Goal: Ask a question

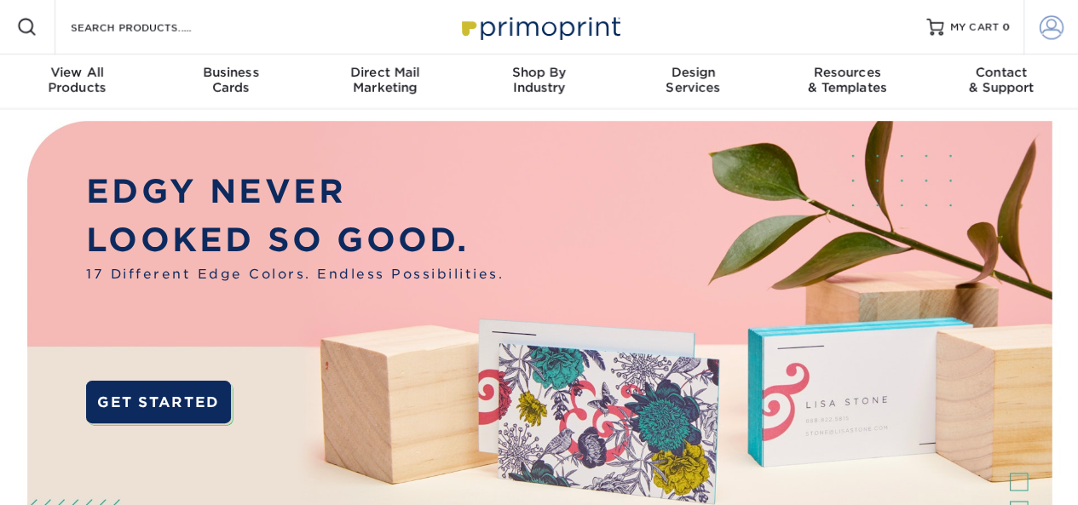
click at [1057, 32] on span at bounding box center [1051, 27] width 24 height 24
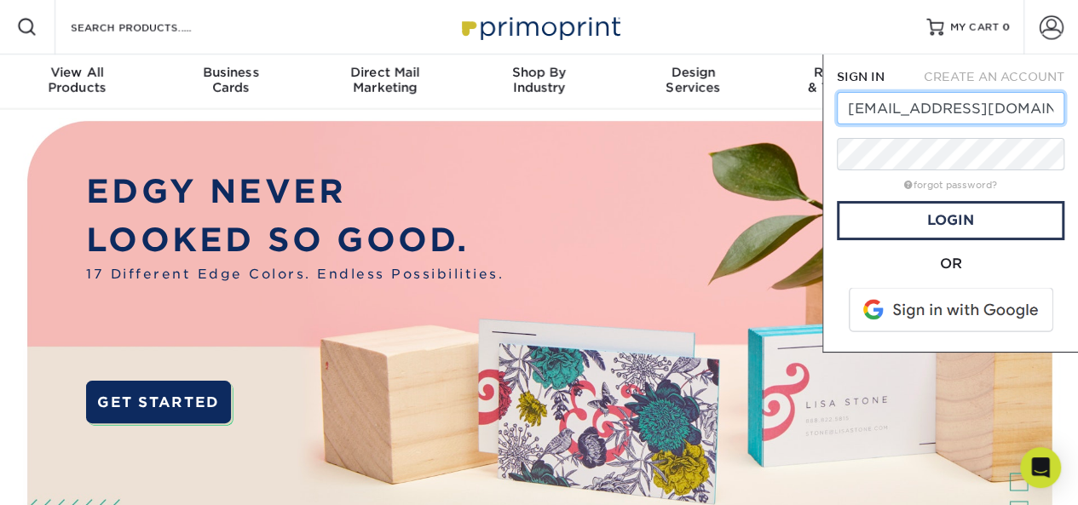
type input "[EMAIL_ADDRESS][DOMAIN_NAME]"
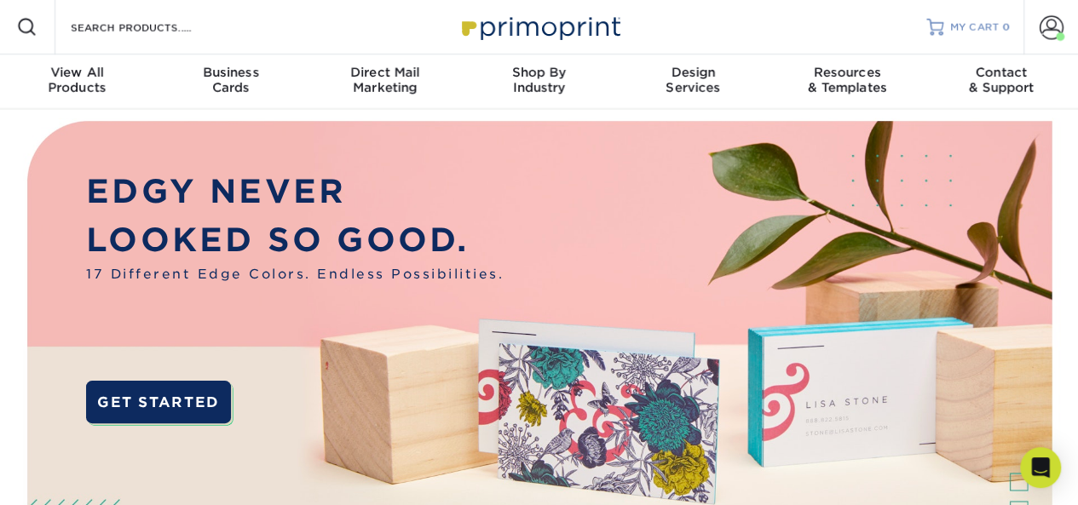
click at [980, 23] on span "MY CART" at bounding box center [974, 27] width 49 height 14
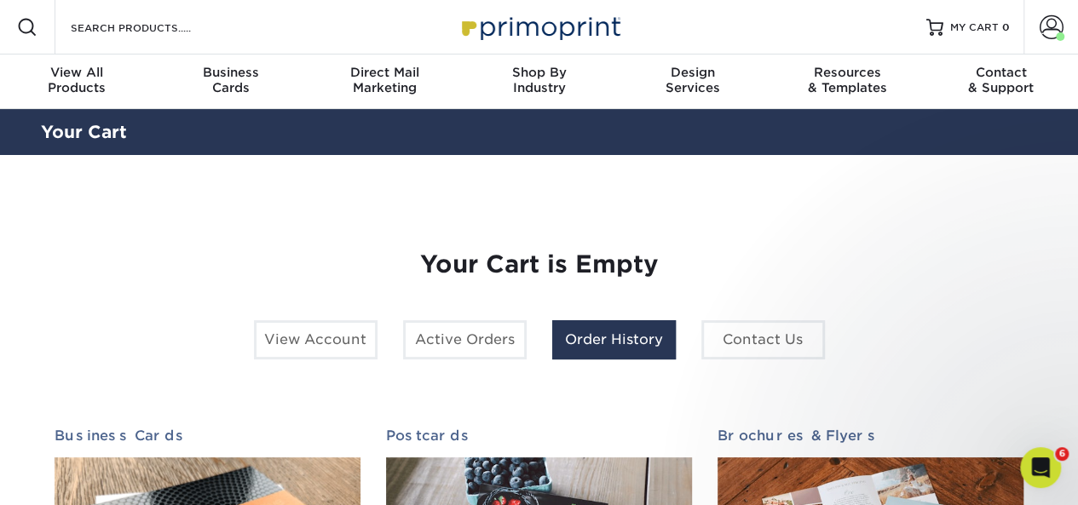
click at [579, 336] on link "Order History" at bounding box center [614, 339] width 124 height 39
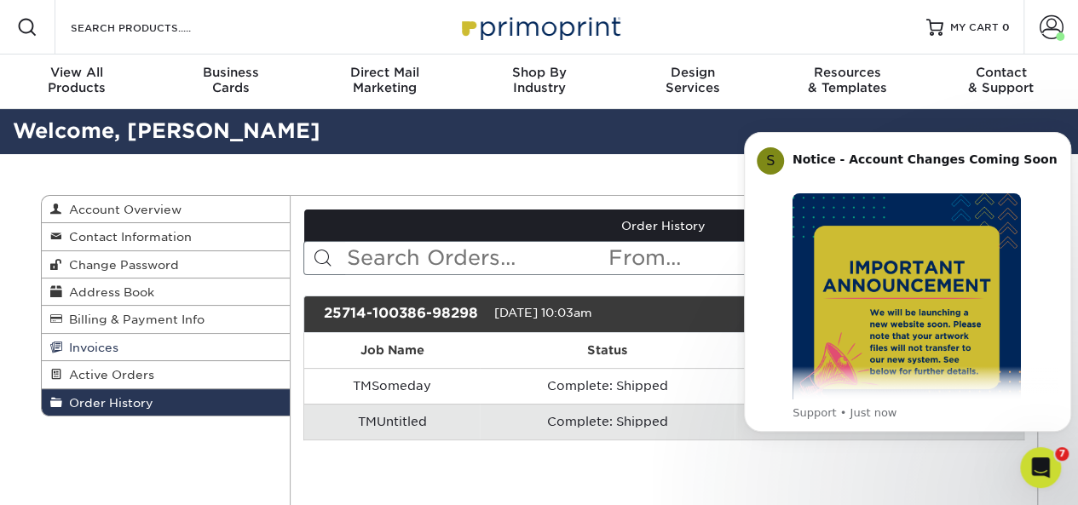
click at [109, 336] on link "Invoices" at bounding box center [166, 347] width 249 height 27
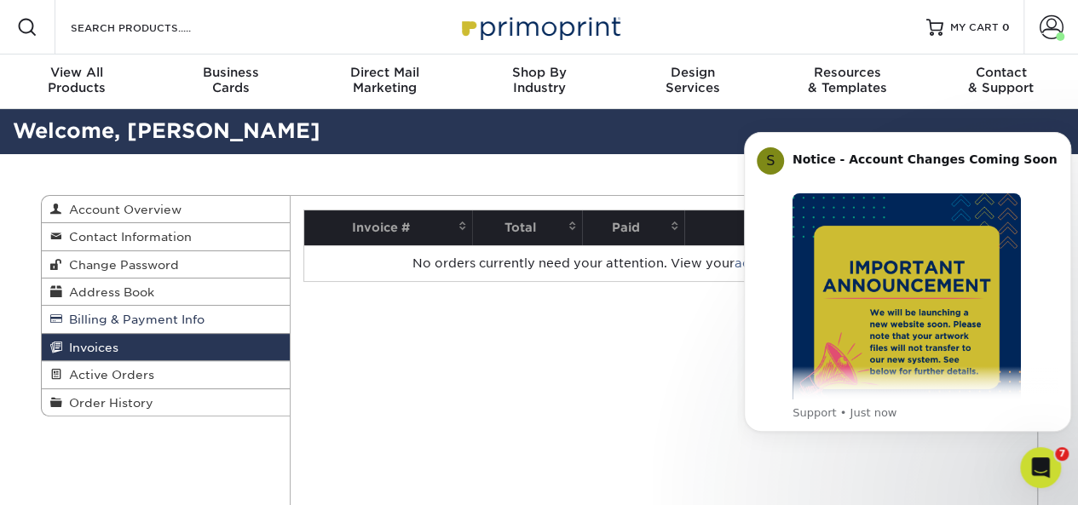
click at [110, 319] on span "Billing & Payment Info" at bounding box center [133, 320] width 142 height 14
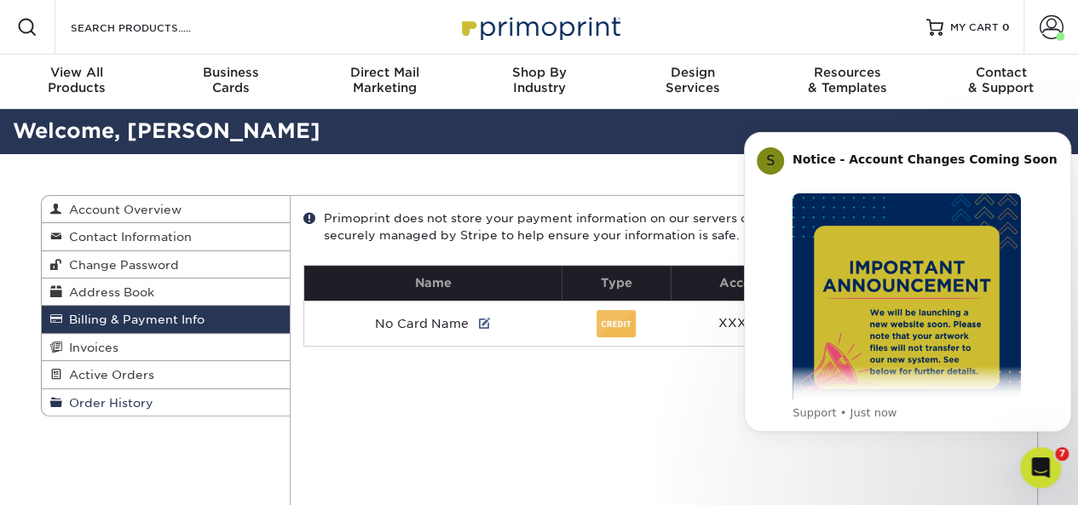
click at [121, 398] on span "Order History" at bounding box center [107, 403] width 91 height 14
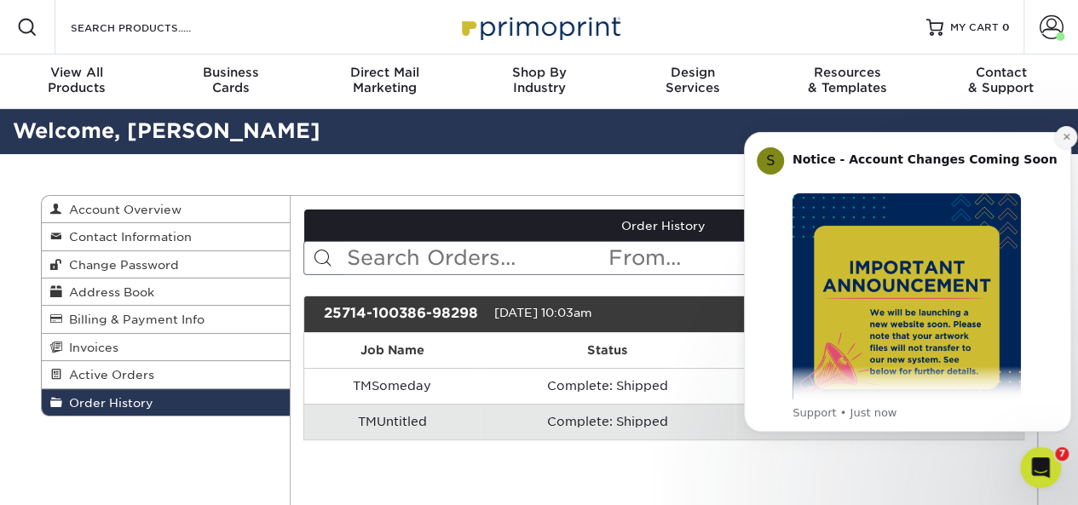
click at [1065, 141] on icon "Dismiss notification" at bounding box center [1065, 136] width 9 height 9
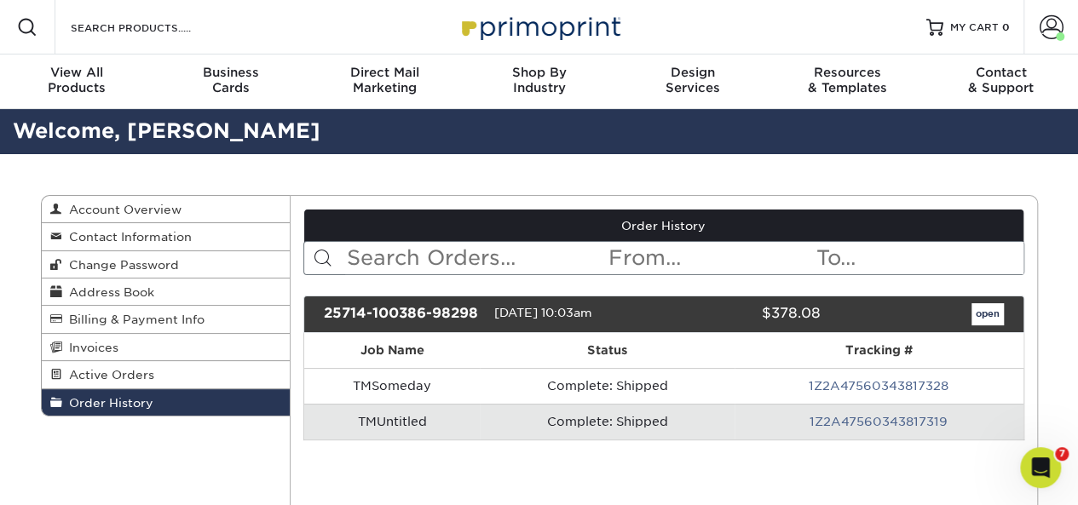
click at [1033, 470] on icon "Open Intercom Messenger" at bounding box center [1040, 468] width 28 height 28
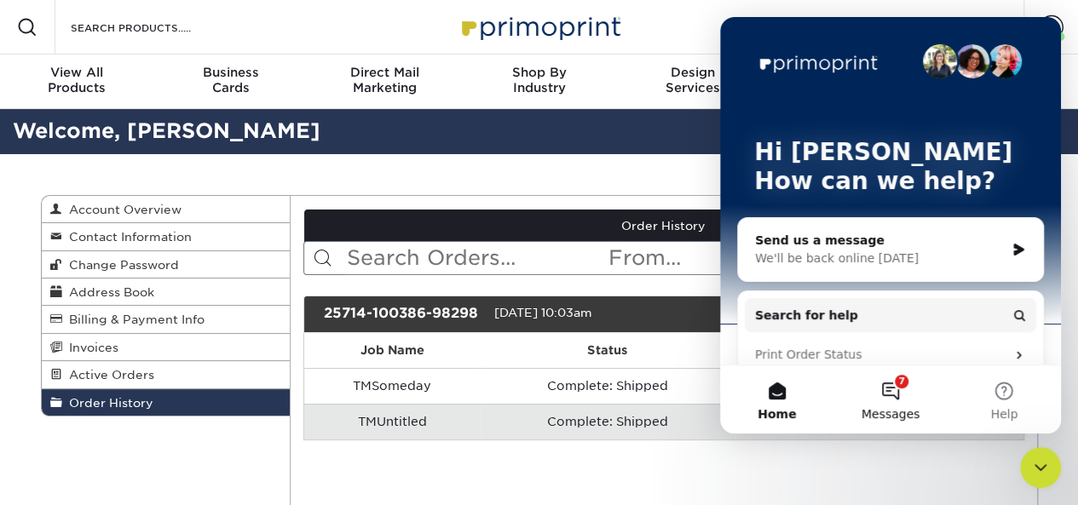
click at [890, 385] on button "7 Messages" at bounding box center [889, 399] width 113 height 68
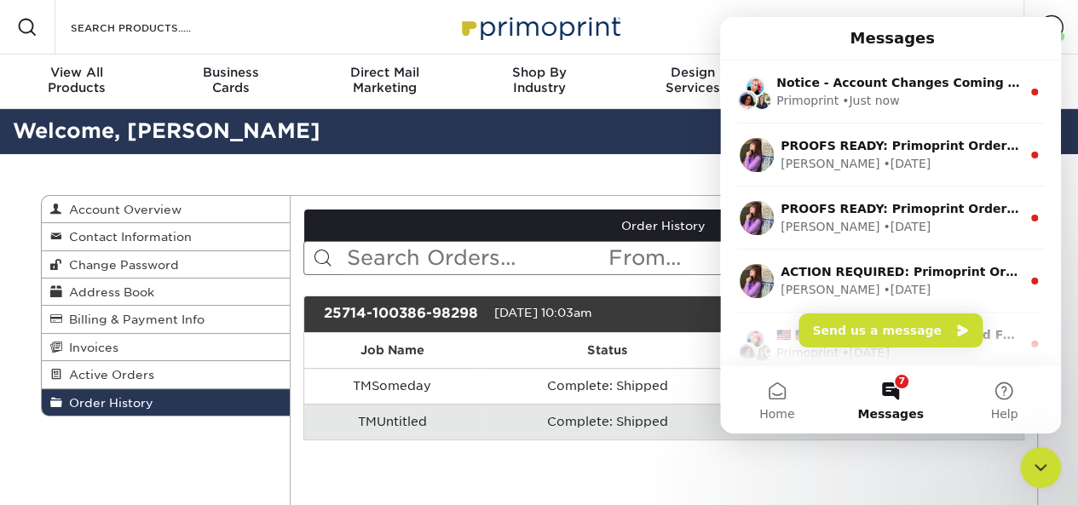
click at [894, 396] on button "7 Messages" at bounding box center [889, 399] width 113 height 68
click at [883, 330] on button "Send us a message" at bounding box center [890, 330] width 184 height 34
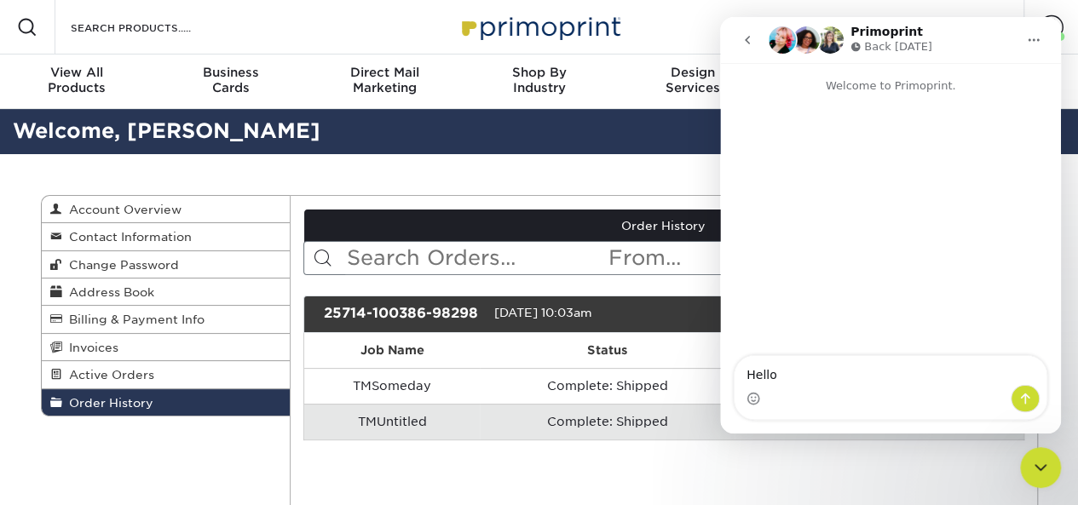
type textarea "Hello!"
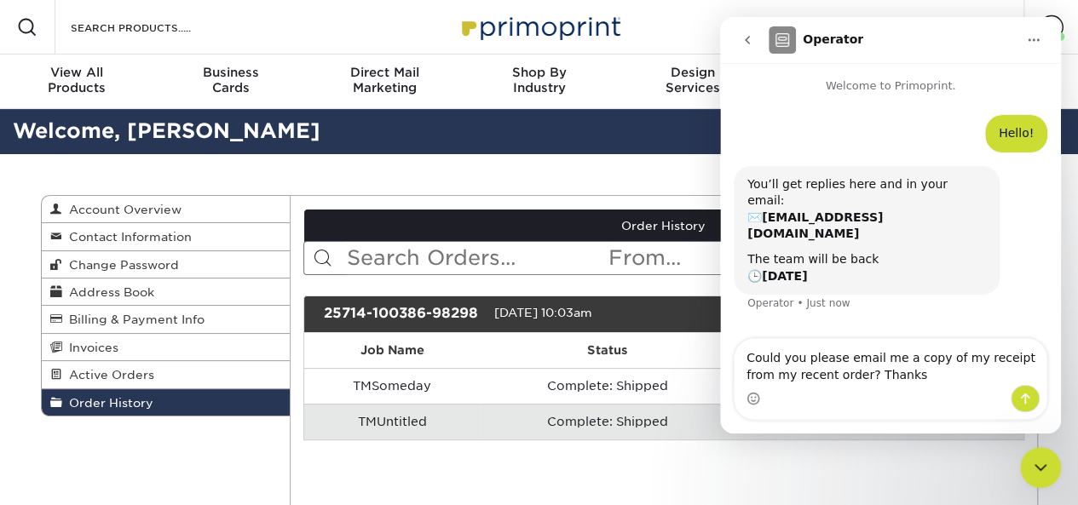
type textarea "Could you please email me a copy of my receipt from my recent order? Thanks!"
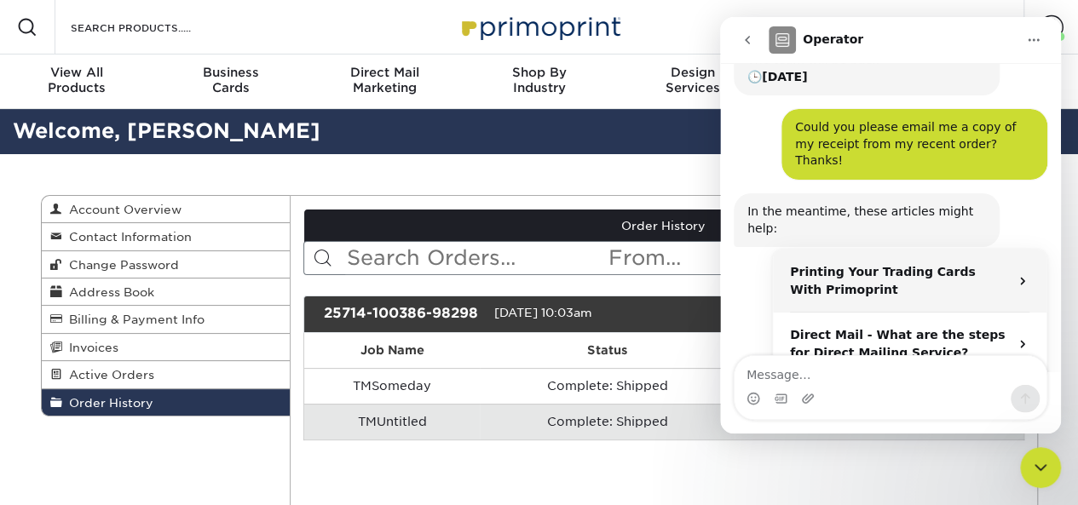
scroll to position [257, 0]
